Goal: Share content

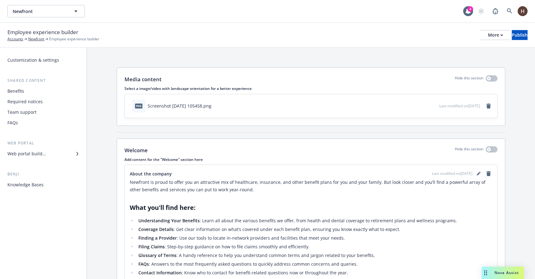
click at [26, 110] on div "Team support" at bounding box center [21, 112] width 29 height 10
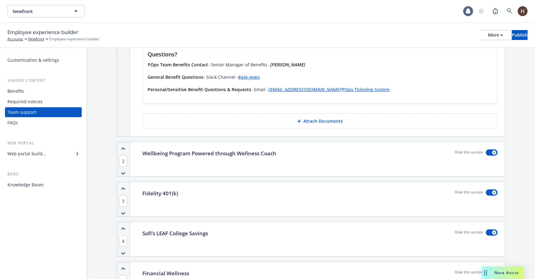
scroll to position [114, 0]
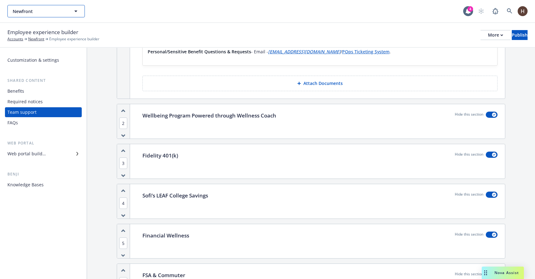
click at [64, 13] on span "Newfront" at bounding box center [40, 11] width 54 height 7
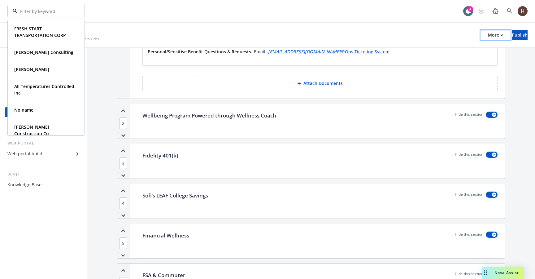
click at [480, 31] on button "More" at bounding box center [495, 35] width 30 height 10
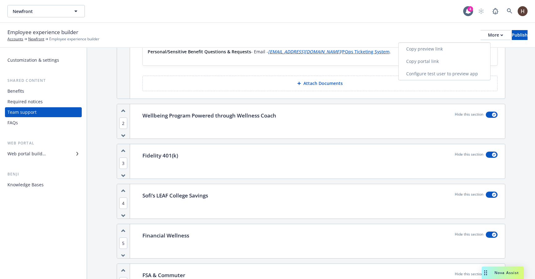
click at [461, 51] on link "Copy preview link" at bounding box center [445, 49] width 92 height 12
